Goal: Navigation & Orientation: Find specific page/section

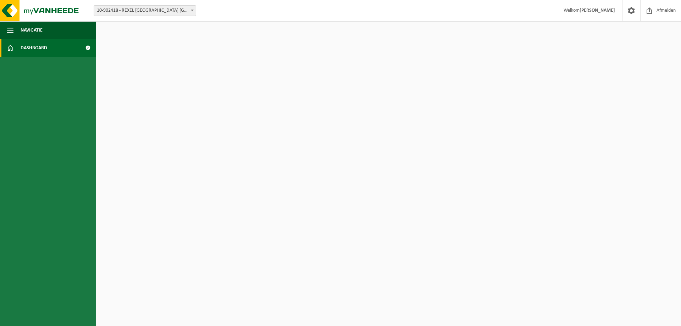
click at [21, 49] on span "Dashboard" at bounding box center [34, 48] width 27 height 18
click at [636, 9] on span at bounding box center [631, 10] width 11 height 21
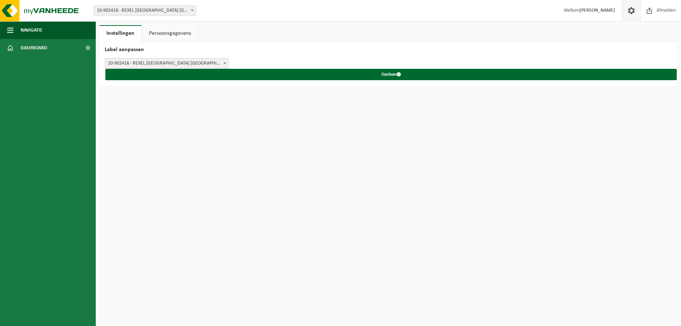
click at [635, 9] on span at bounding box center [631, 10] width 11 height 21
click at [179, 31] on link "Persoonsgegevens" at bounding box center [170, 33] width 56 height 16
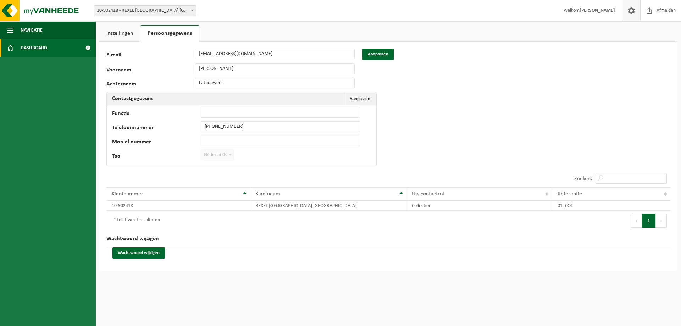
click at [44, 44] on span "Dashboard" at bounding box center [34, 48] width 27 height 18
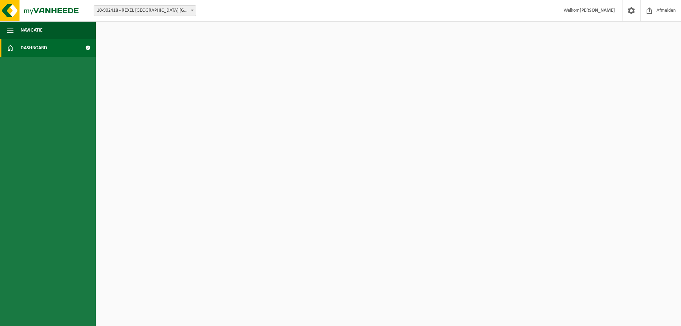
click at [134, 14] on span "10-902418 - REXEL [GEOGRAPHIC_DATA] [GEOGRAPHIC_DATA] - [GEOGRAPHIC_DATA]" at bounding box center [145, 11] width 102 height 10
click at [38, 12] on img at bounding box center [42, 10] width 85 height 21
click at [26, 29] on span "Navigatie" at bounding box center [32, 30] width 22 height 18
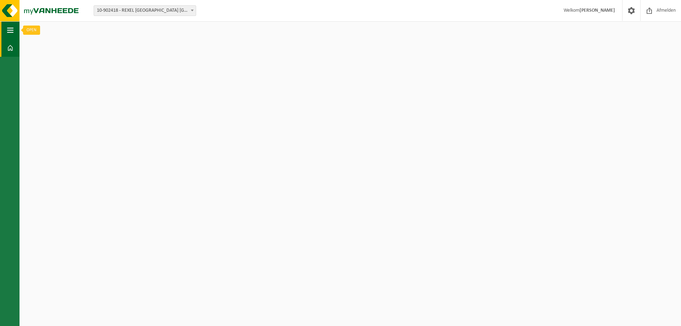
click at [7, 30] on span "button" at bounding box center [10, 30] width 6 height 18
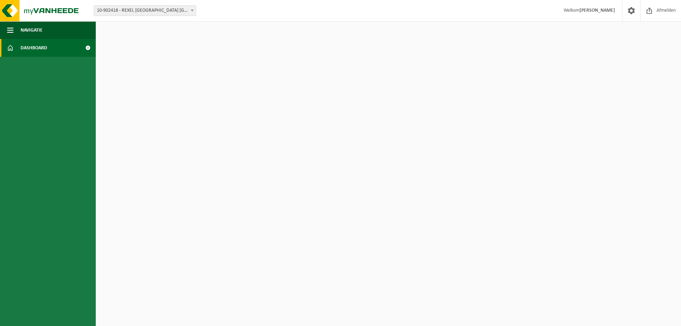
click at [64, 48] on link "Dashboard" at bounding box center [48, 48] width 96 height 18
drag, startPoint x: 0, startPoint y: 0, endPoint x: 88, endPoint y: 50, distance: 101.4
click at [88, 50] on span at bounding box center [88, 48] width 16 height 18
click at [88, 48] on span at bounding box center [88, 48] width 16 height 18
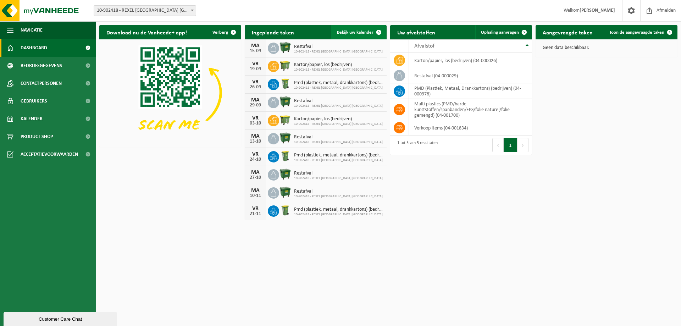
click at [380, 34] on span at bounding box center [379, 32] width 14 height 14
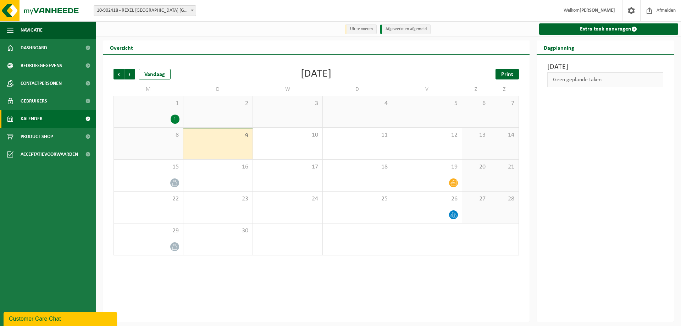
click at [505, 77] on span "Print" at bounding box center [507, 75] width 12 height 6
